Goal: Find contact information: Find contact information

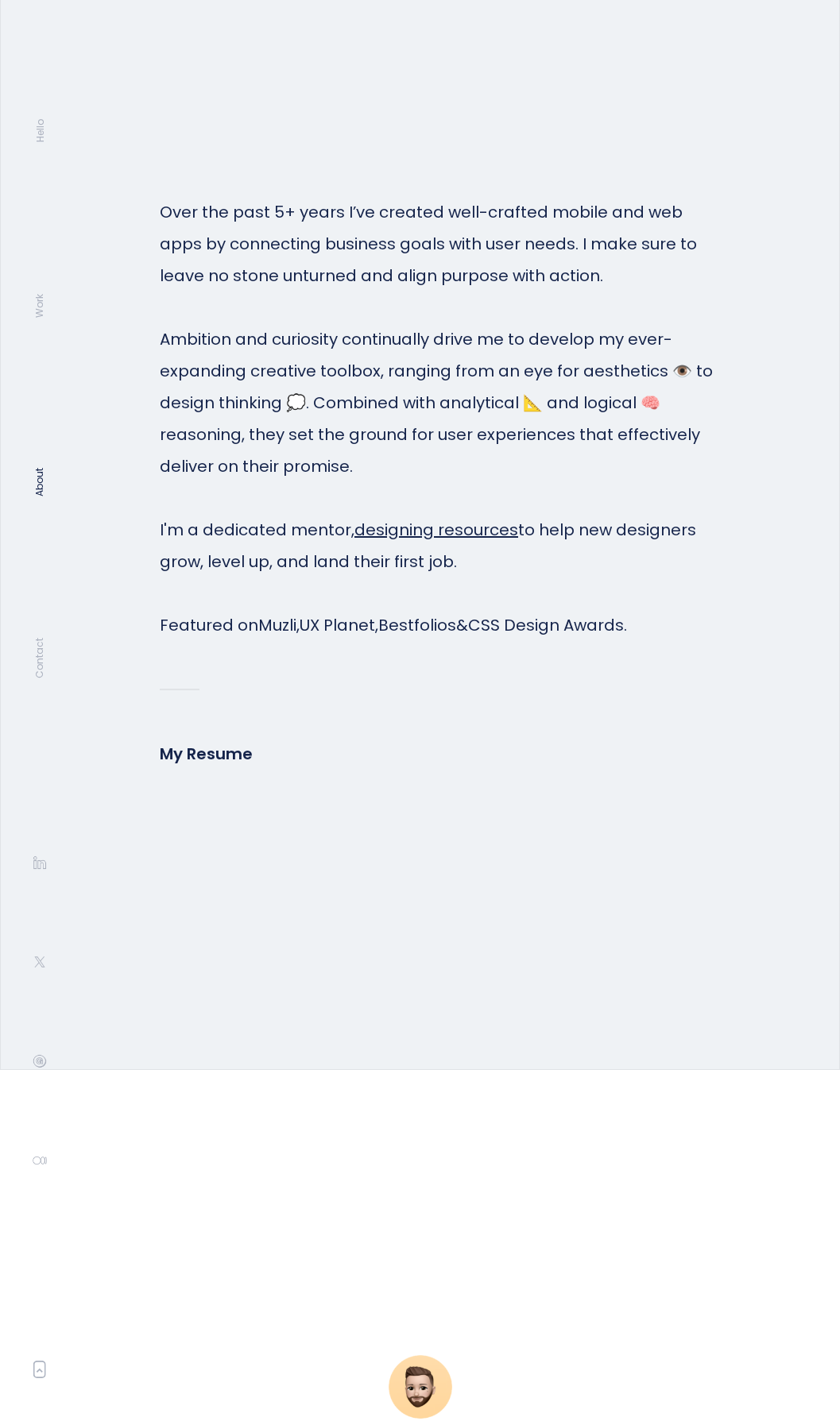
scroll to position [6565, 0]
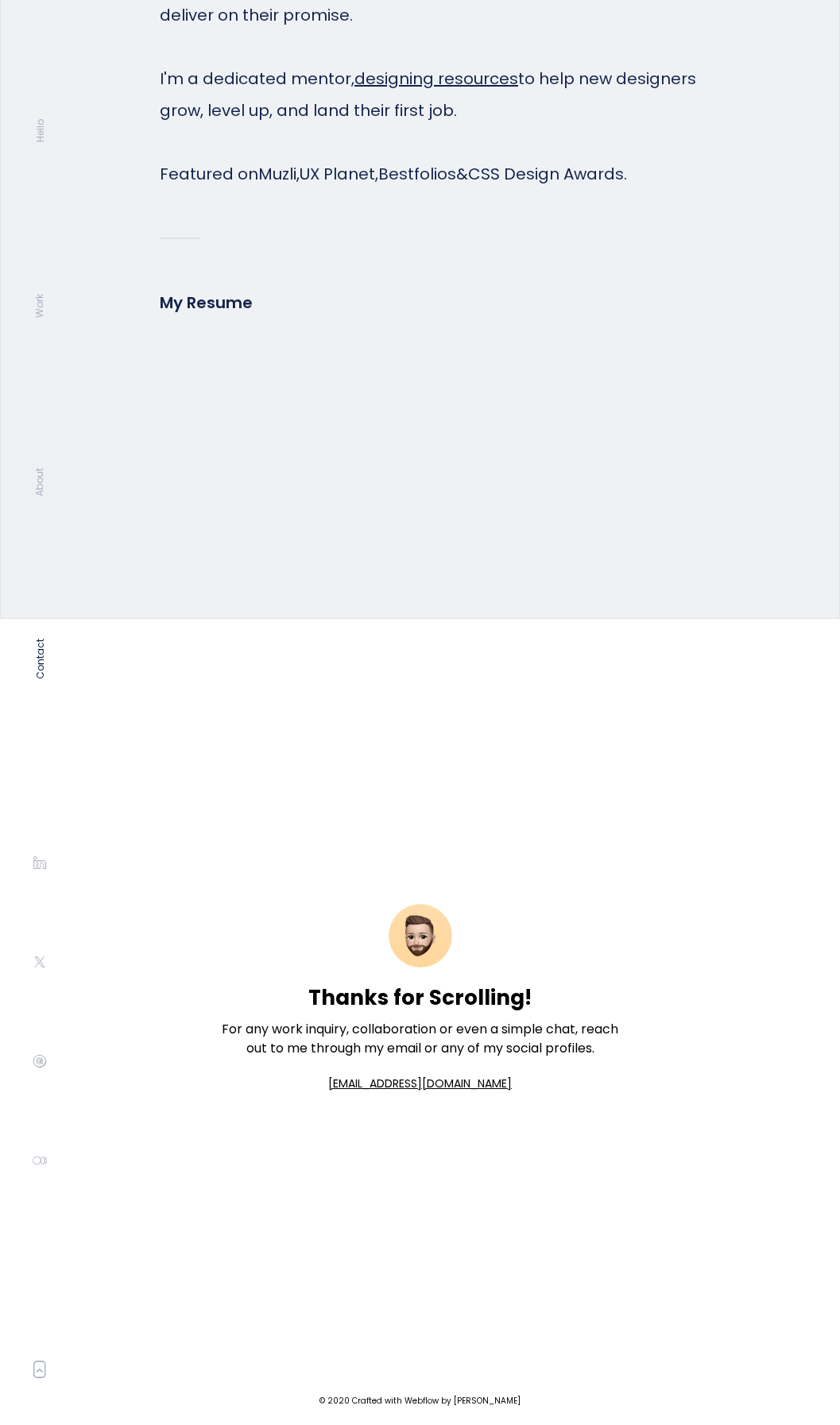
click at [460, 982] on div "Thanks for Scrolling! For any work inquiry, collaboration or even a simple chat…" at bounding box center [420, 998] width 413 height 759
drag, startPoint x: 460, startPoint y: 982, endPoint x: 481, endPoint y: 991, distance: 22.8
click at [481, 991] on h2 "Thanks for Scrolling!" at bounding box center [420, 998] width 223 height 28
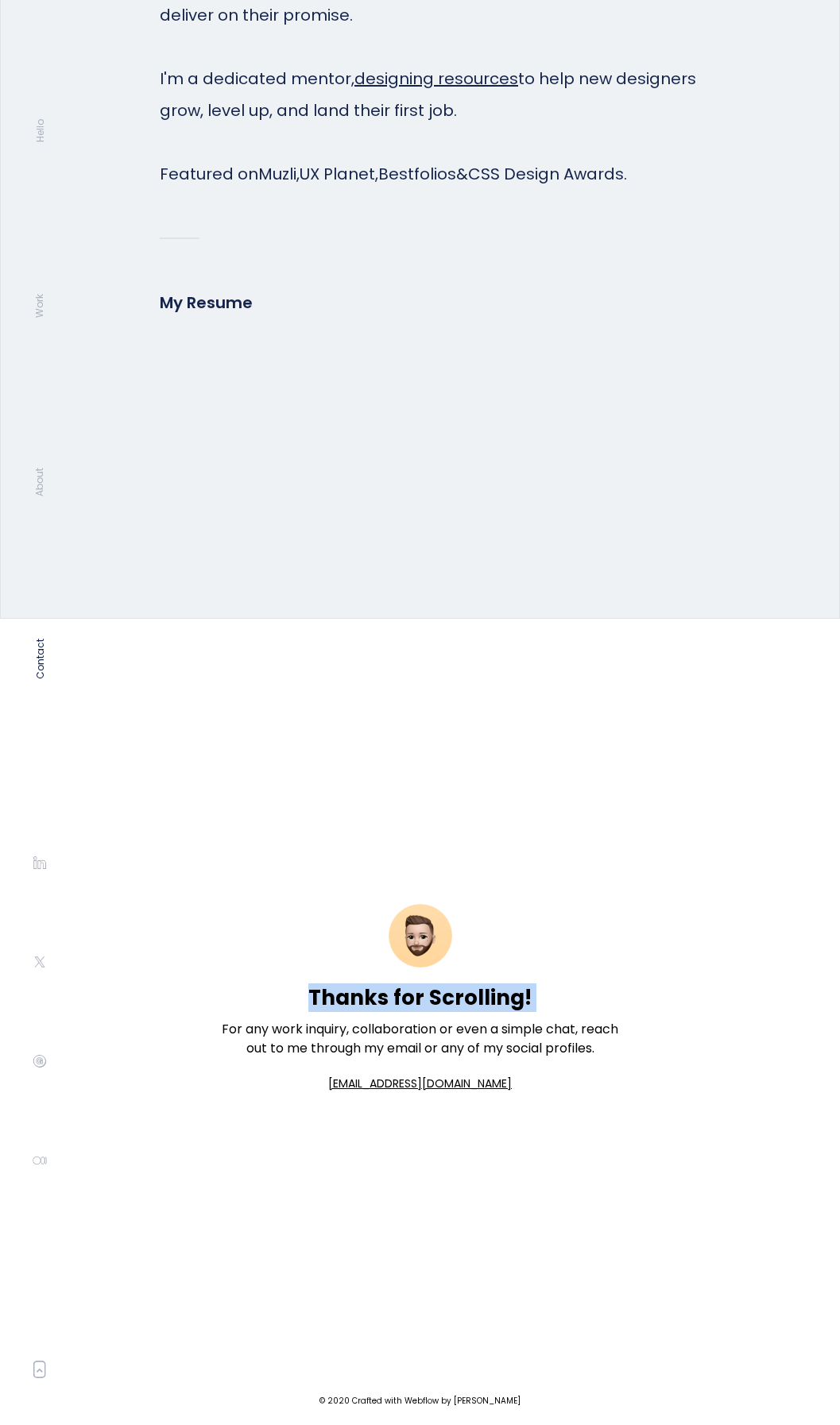
click at [481, 991] on h2 "Thanks for Scrolling!" at bounding box center [420, 998] width 223 height 28
click at [430, 1043] on p "For any work inquiry, collaboration or even a simple chat, reach out to me thro…" at bounding box center [420, 1039] width 413 height 38
click at [432, 1043] on p "For any work inquiry, collaboration or even a simple chat, reach out to me thro…" at bounding box center [420, 1039] width 413 height 38
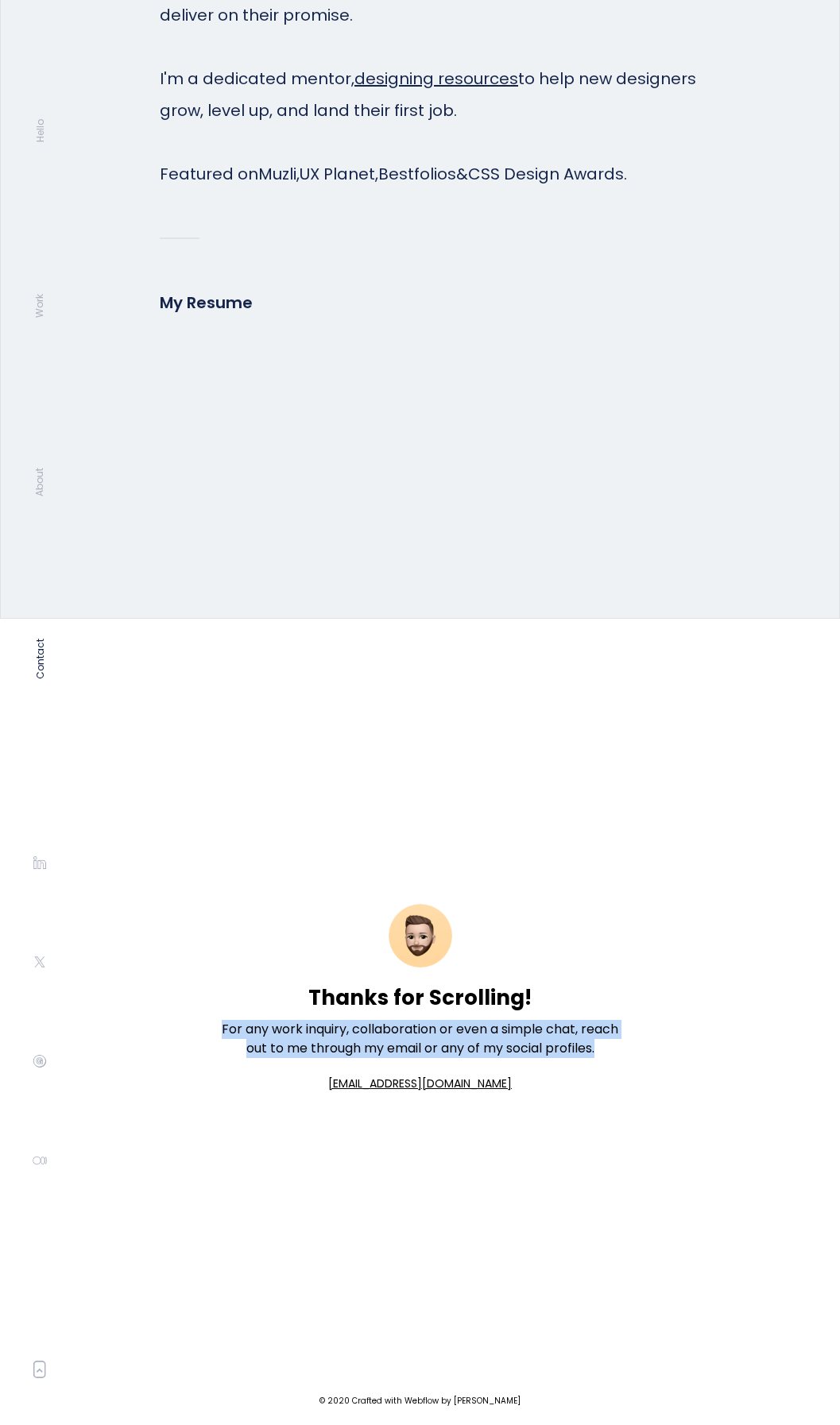
click at [432, 1043] on p "For any work inquiry, collaboration or even a simple chat, reach out to me thro…" at bounding box center [420, 1039] width 413 height 38
copy p "For any work inquiry, collaboration or even a simple chat, reach out to me thro…"
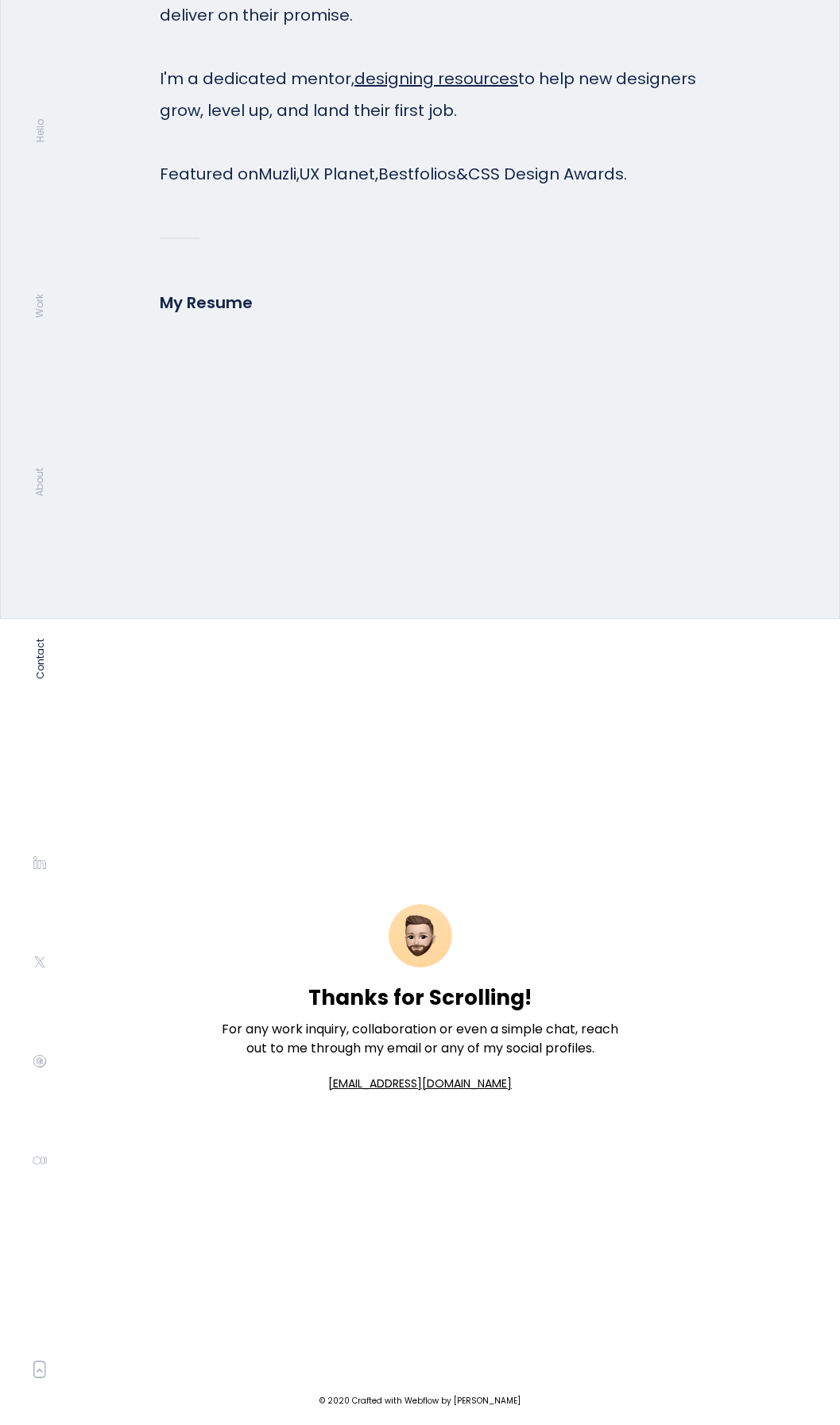
click at [351, 863] on div "Thanks for Scrolling! For any work inquiry, collaboration or even a simple chat…" at bounding box center [420, 998] width 413 height 759
drag, startPoint x: 351, startPoint y: 863, endPoint x: 304, endPoint y: 842, distance: 51.5
click at [304, 842] on div "Thanks for Scrolling! For any work inquiry, collaboration or even a simple chat…" at bounding box center [420, 998] width 413 height 759
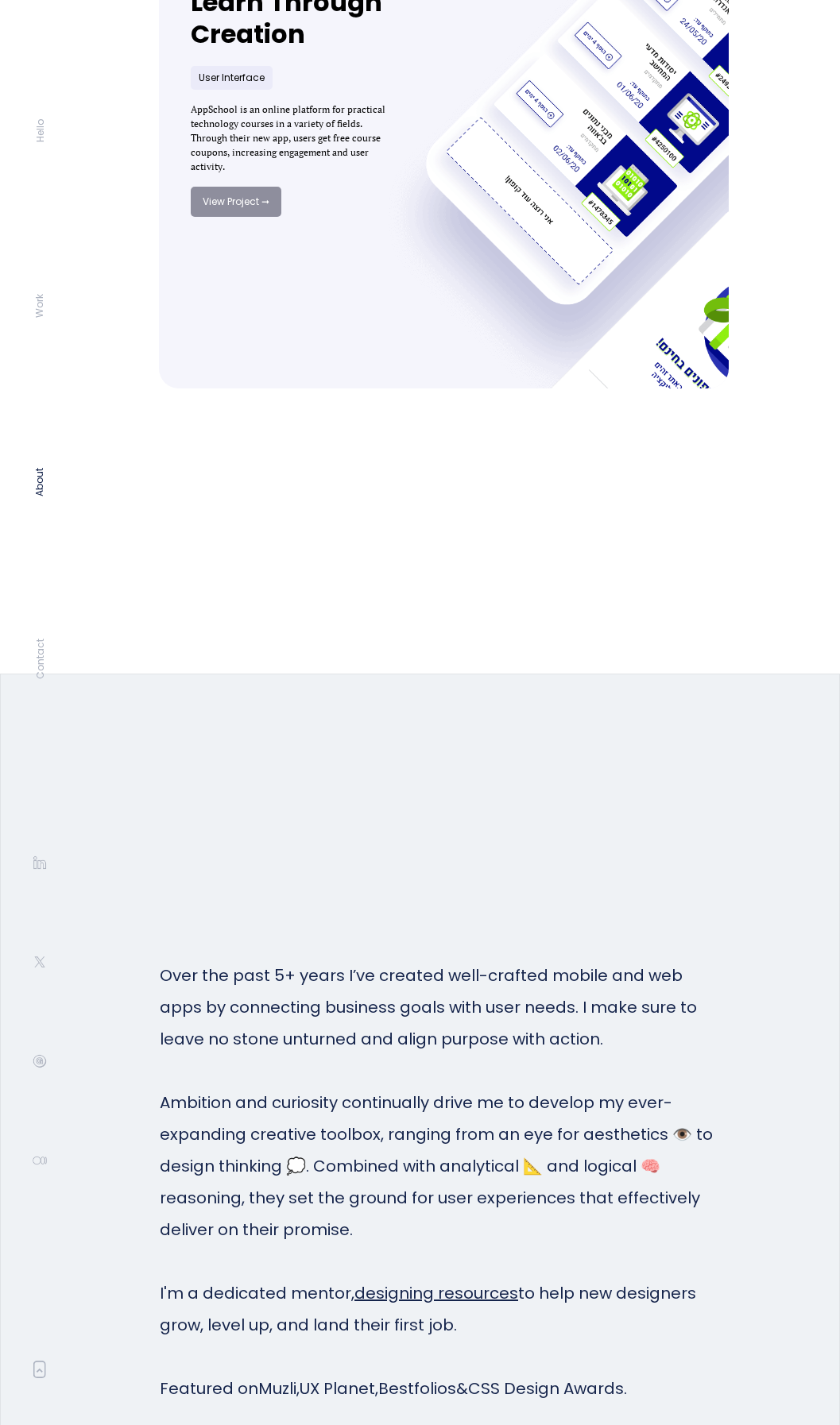
scroll to position [5214, 0]
